Goal: Task Accomplishment & Management: Manage account settings

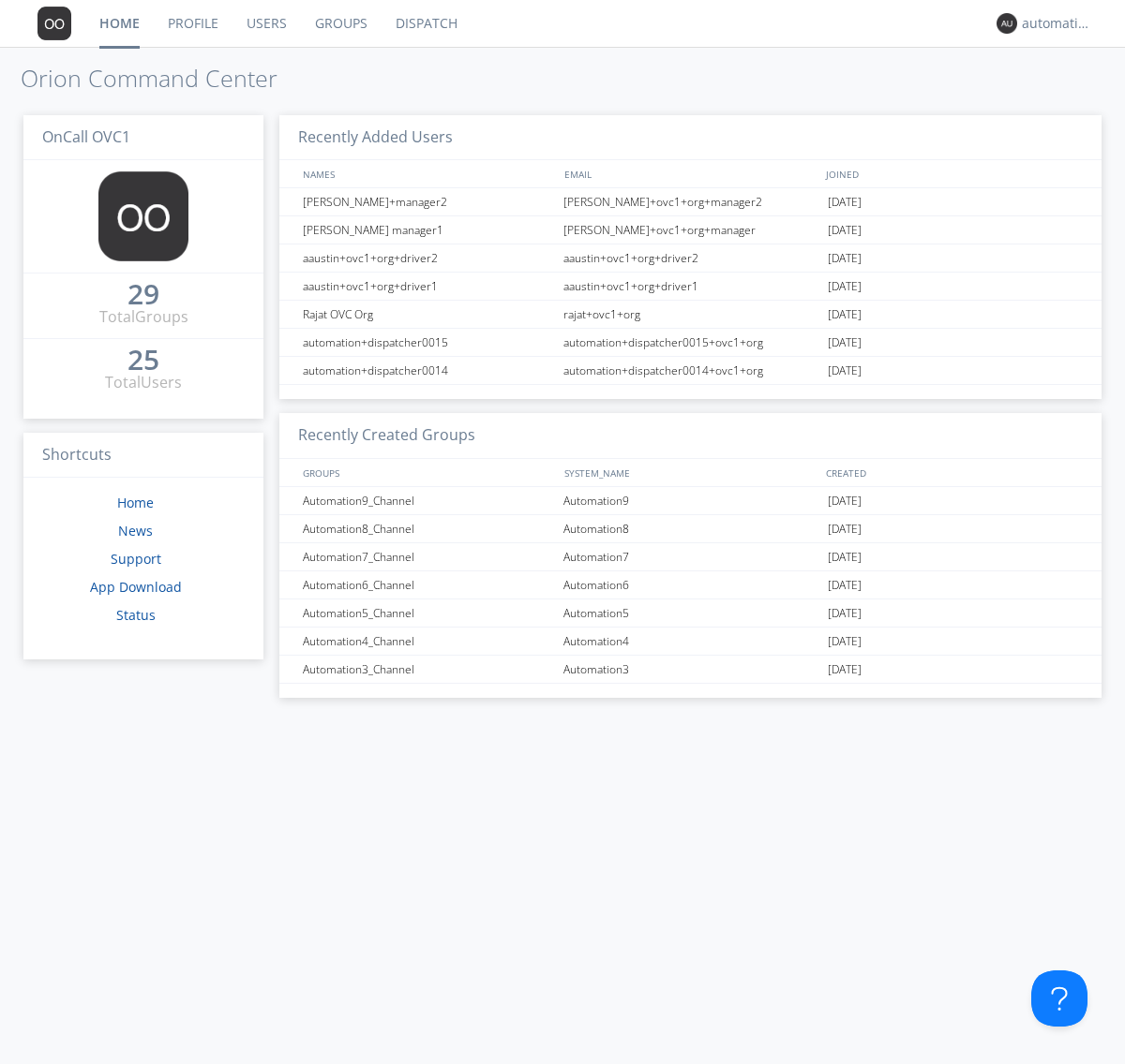
click at [339, 24] on link "Groups" at bounding box center [341, 23] width 81 height 47
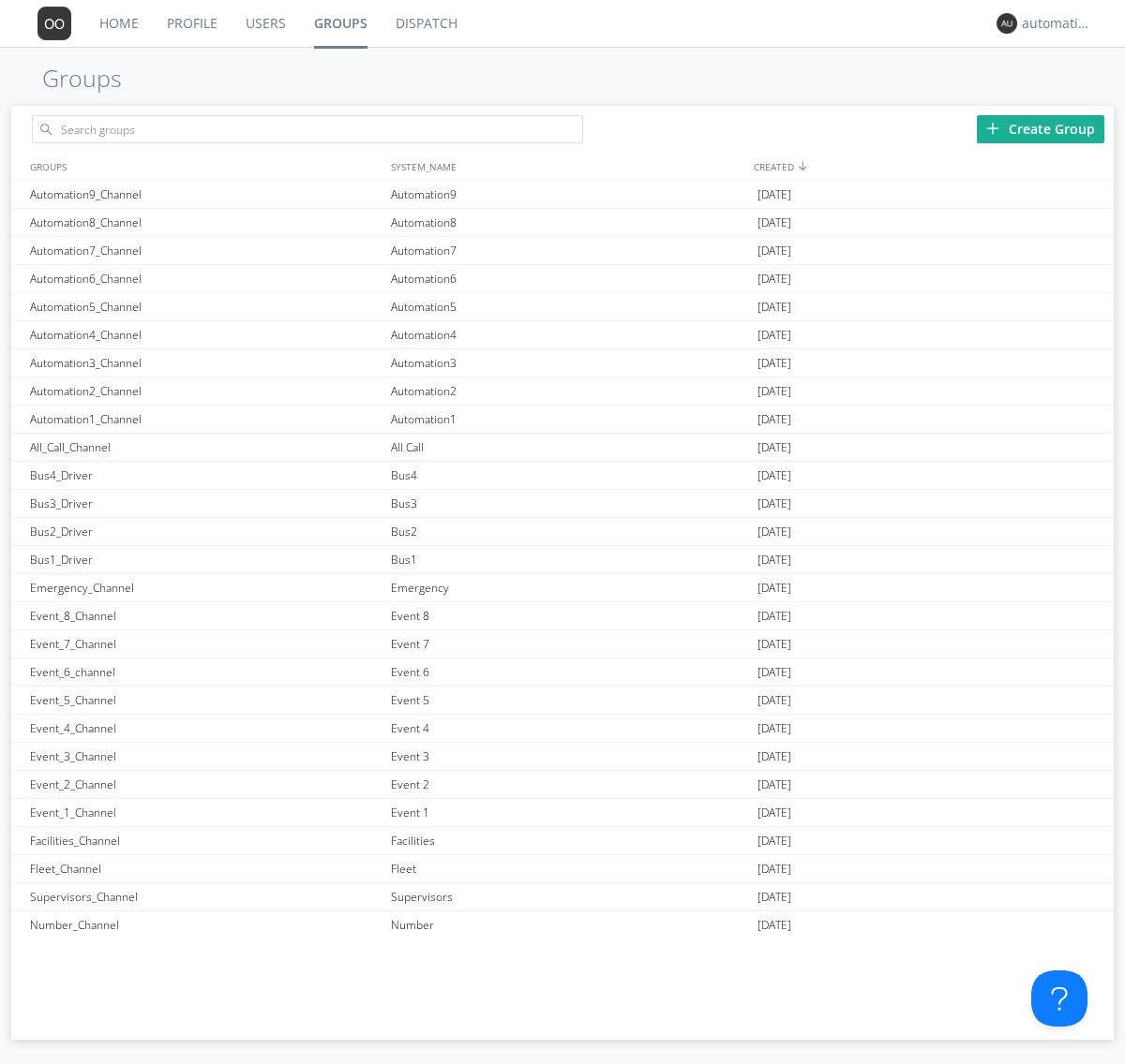
click at [1041, 128] on div "Create Group" at bounding box center [1041, 129] width 127 height 28
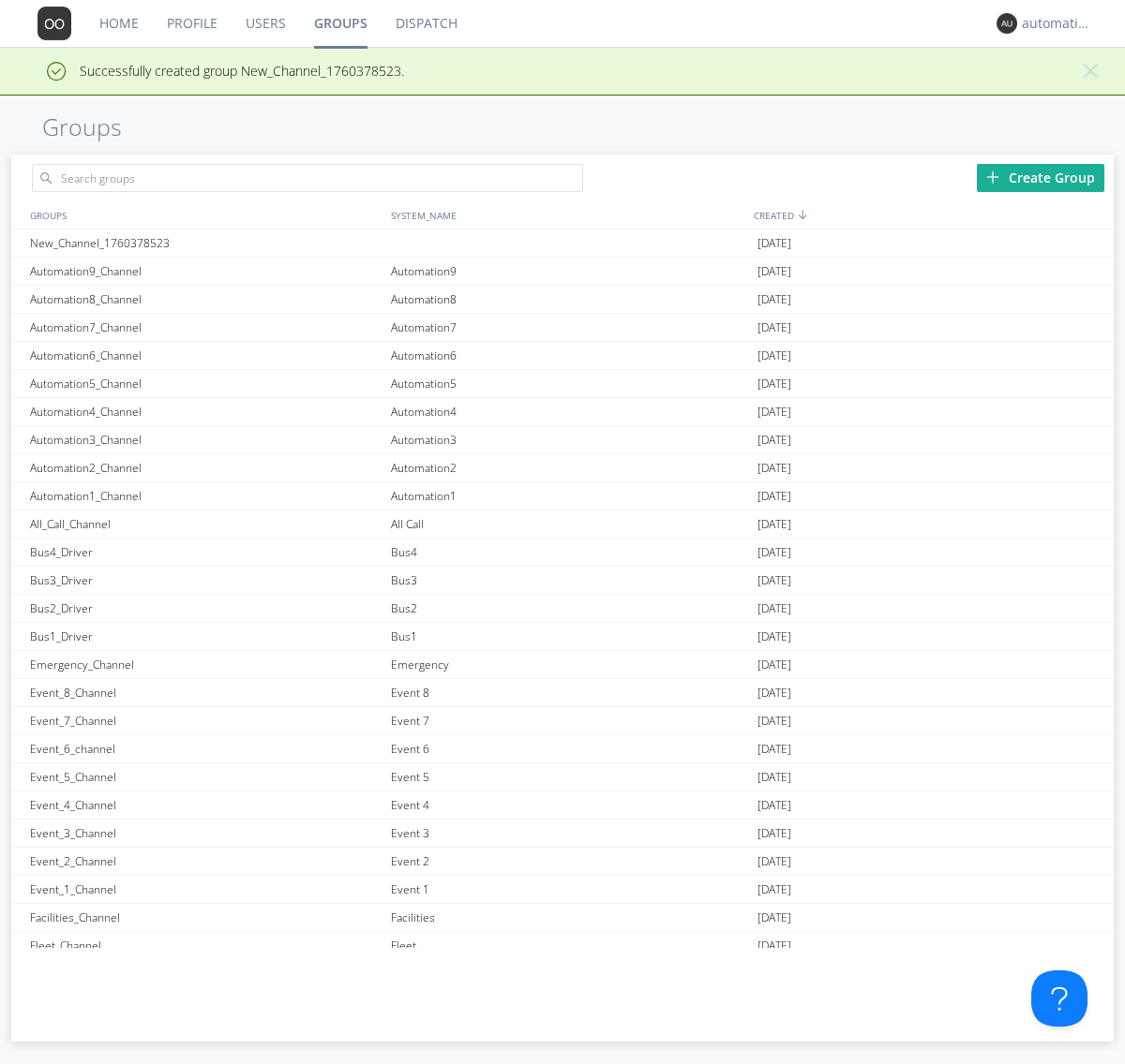
click at [339, 24] on link "Groups" at bounding box center [341, 23] width 82 height 47
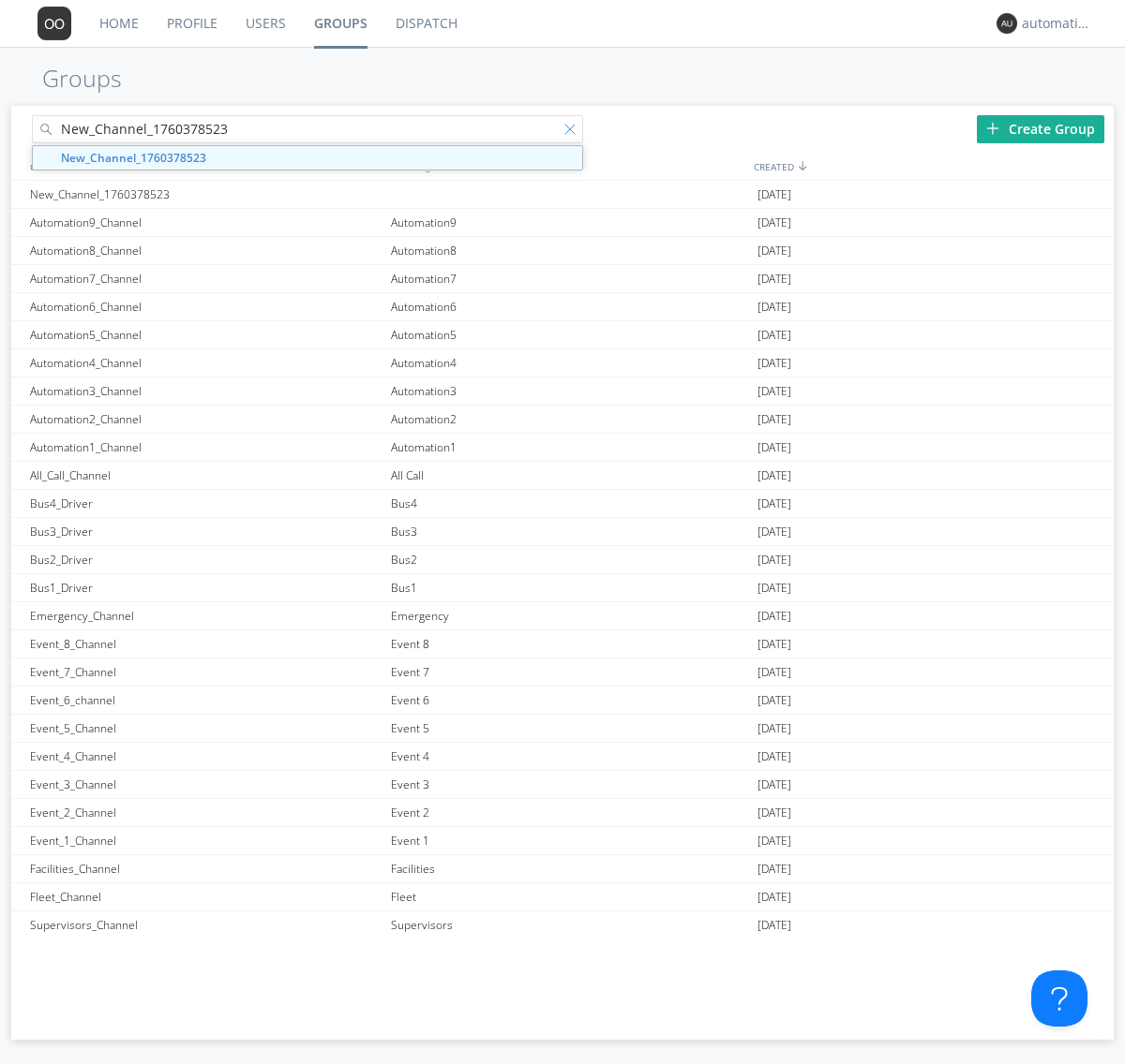
type input "New_Channel_1760378523"
click at [573, 132] on div at bounding box center [573, 133] width 19 height 19
type input "New_Channel_1760378523"
click at [205, 194] on div "New_Channel_1760378523" at bounding box center [206, 195] width 361 height 28
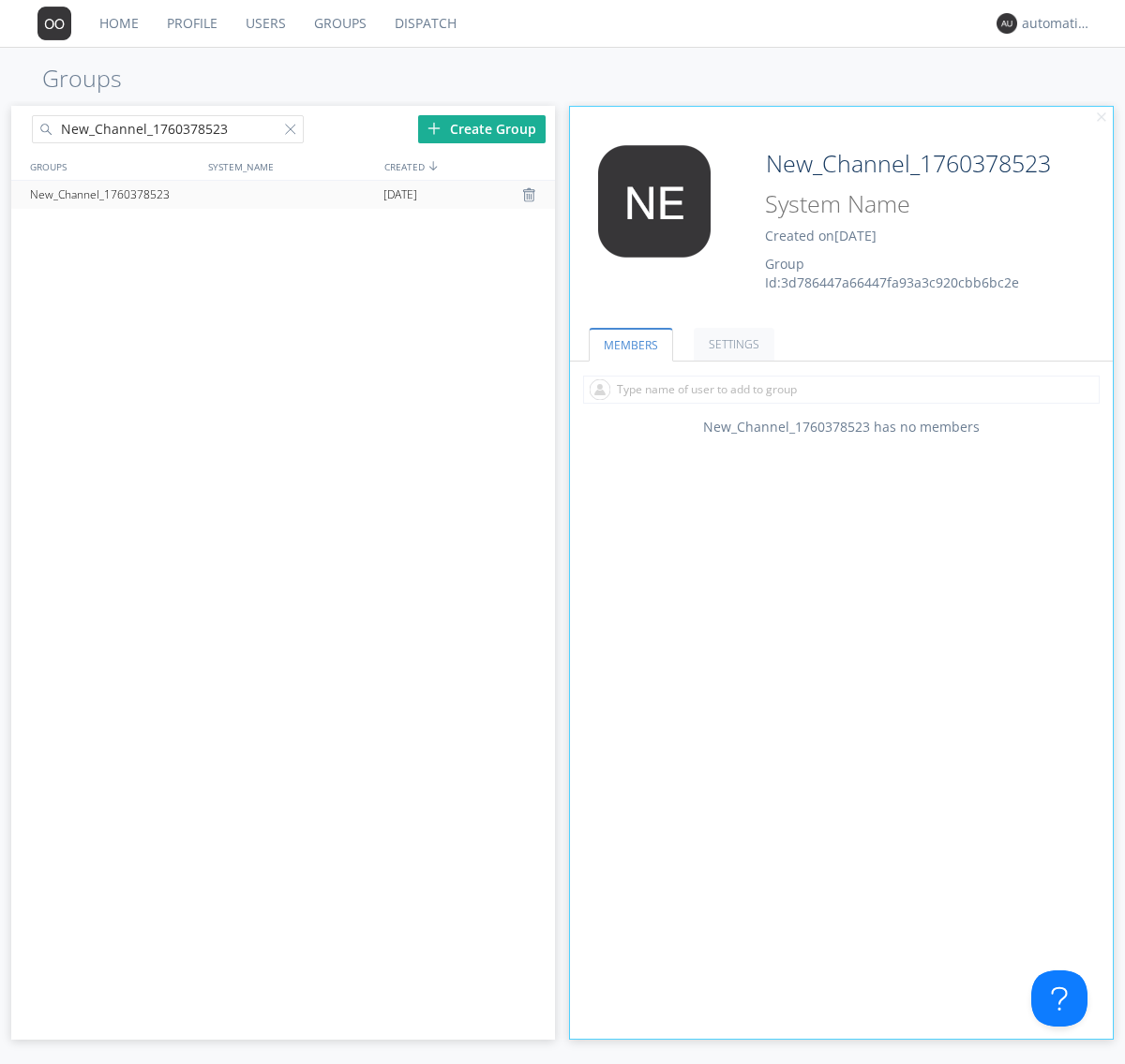
type input "System_Name_1760378523"
click at [293, 132] on div at bounding box center [294, 133] width 19 height 19
type input "New_Channel_1760378523"
click at [112, 194] on div "New_Channel_1760378523" at bounding box center [113, 196] width 176 height 28
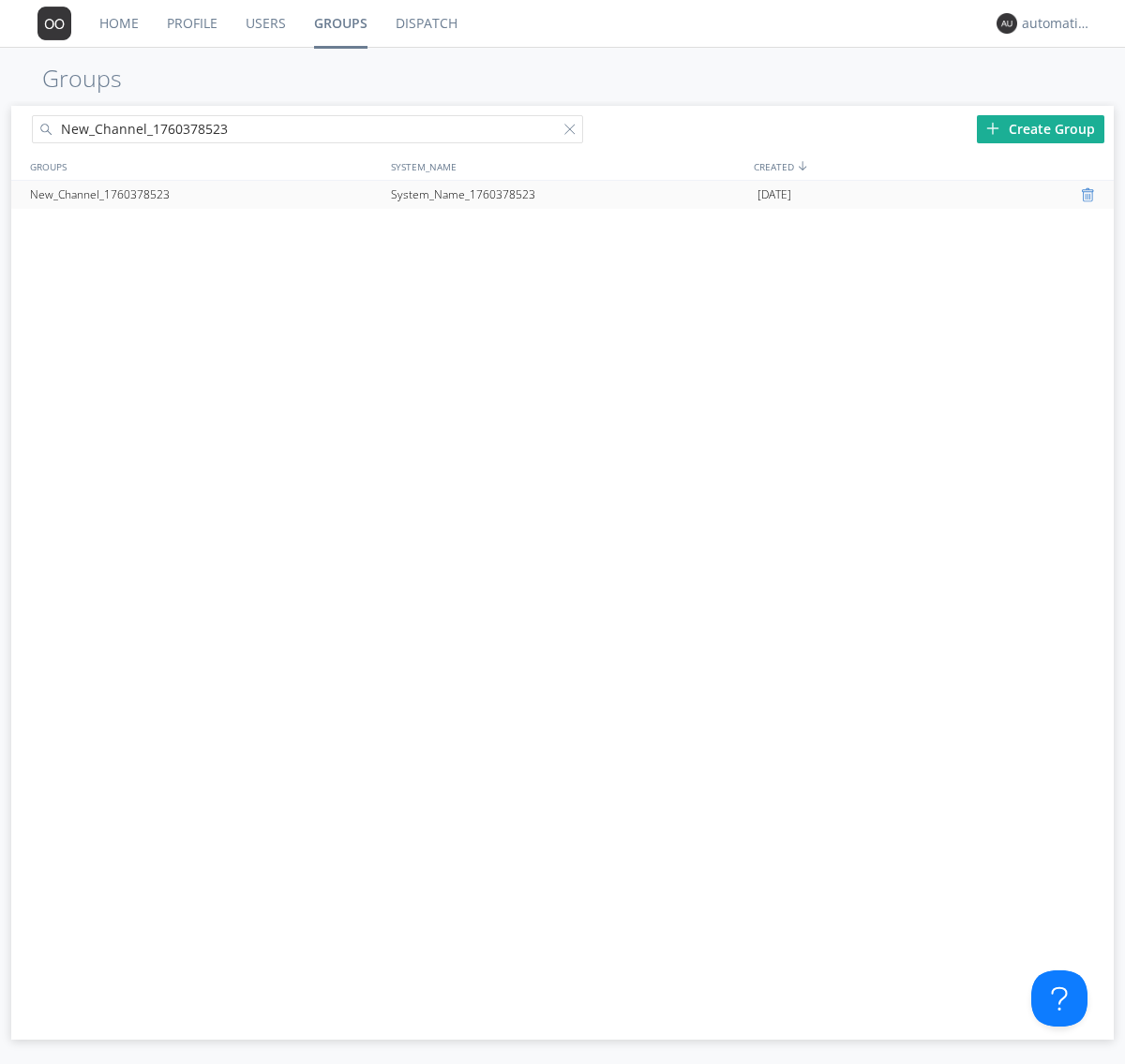
click at [1089, 195] on div at bounding box center [1090, 195] width 19 height 15
